Goal: Book appointment/travel/reservation

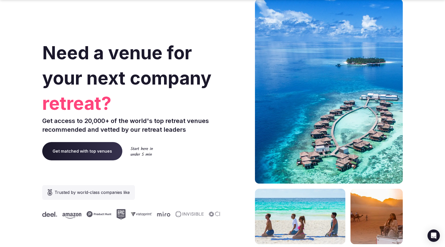
scroll to position [2112, 0]
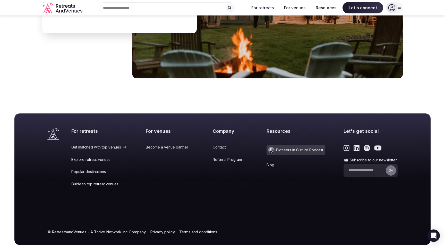
click at [100, 169] on link "Popular destinations" at bounding box center [99, 171] width 56 height 5
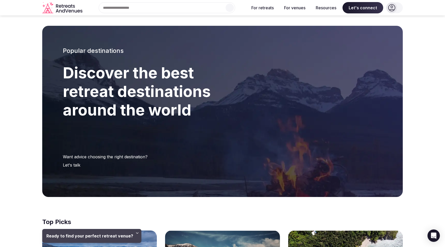
scroll to position [1114, 0]
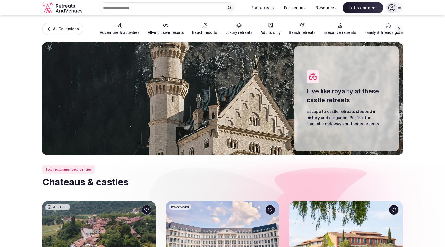
click at [398, 30] on icon "button" at bounding box center [399, 29] width 2 height 4
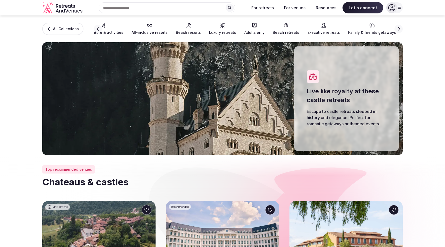
click at [398, 30] on icon "button" at bounding box center [399, 29] width 2 height 4
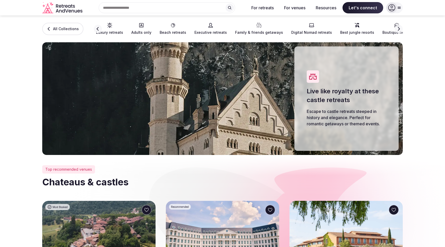
click at [398, 30] on icon "button" at bounding box center [399, 29] width 2 height 4
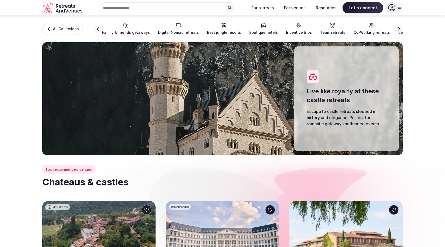
click at [55, 28] on span "All Collections" at bounding box center [66, 28] width 26 height 5
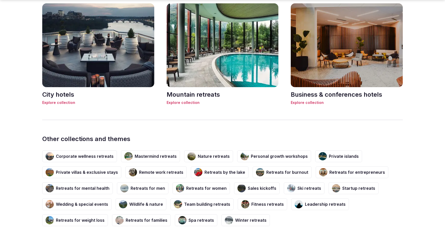
scroll to position [759, 0]
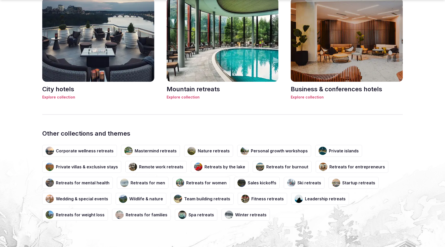
click at [153, 150] on h3 "Mastermind retreats" at bounding box center [156, 151] width 42 height 6
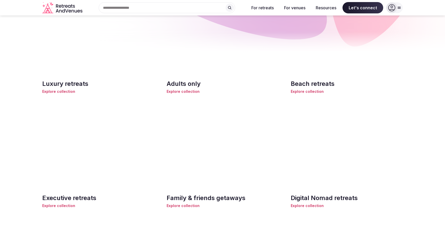
scroll to position [303, 0]
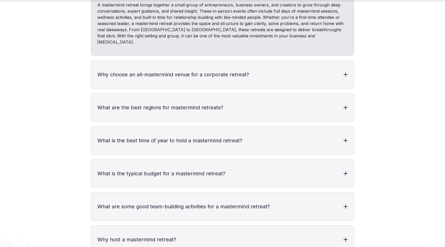
scroll to position [1147, 0]
